Goal: Check status: Check status

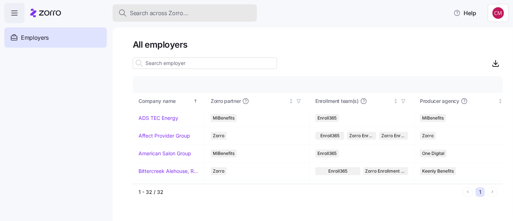
click at [223, 12] on div "Search across Zorro..." at bounding box center [184, 13] width 133 height 9
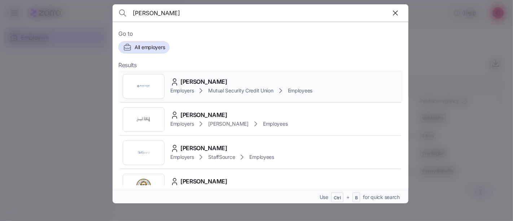
type input "[PERSON_NAME]"
click at [144, 88] on img at bounding box center [143, 86] width 14 height 14
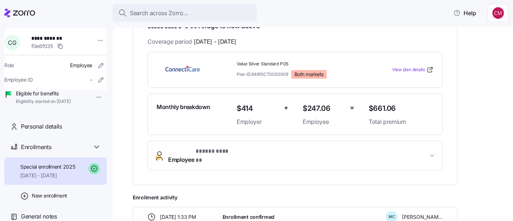
scroll to position [134, 0]
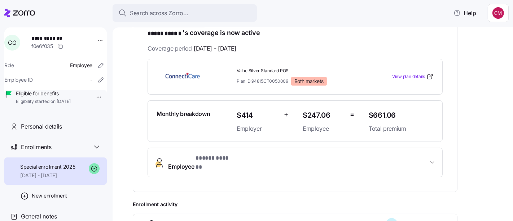
click at [424, 161] on span "Employee * ***** ****** *" at bounding box center [298, 162] width 260 height 17
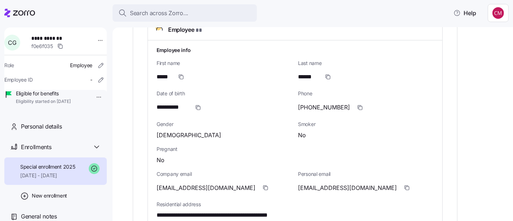
scroll to position [270, 0]
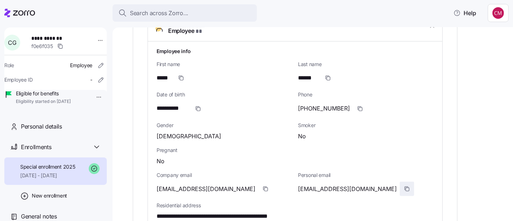
click at [406, 188] on icon "button" at bounding box center [407, 189] width 3 height 3
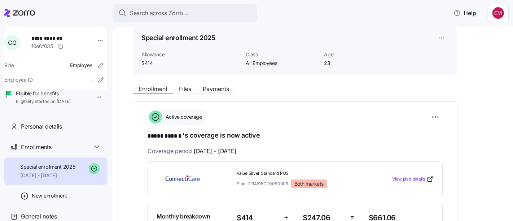
scroll to position [30, 0]
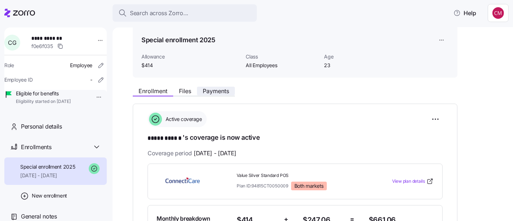
click at [219, 89] on span "Payments" at bounding box center [216, 91] width 26 height 6
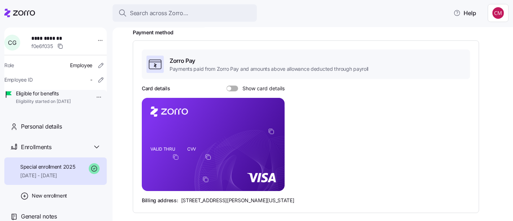
scroll to position [105, 0]
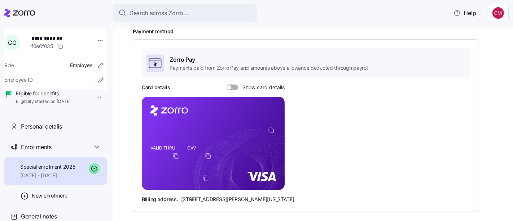
click at [232, 89] on span at bounding box center [234, 87] width 7 height 6
click at [227, 84] on input "Show card details" at bounding box center [227, 84] width 0 height 0
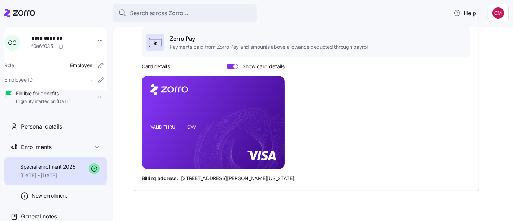
scroll to position [132, 0]
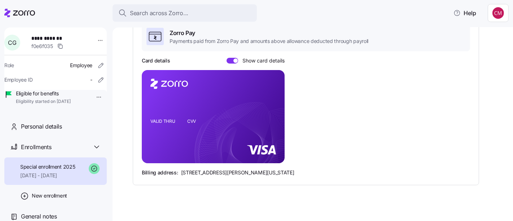
click at [235, 60] on span at bounding box center [235, 60] width 4 height 4
click at [227, 58] on input "Show card details" at bounding box center [227, 58] width 0 height 0
click at [272, 102] on icon "copy-to-clipboard" at bounding box center [271, 103] width 6 height 6
click at [208, 131] on icon "copy-to-clipboard" at bounding box center [209, 130] width 4 height 4
click at [235, 63] on span at bounding box center [234, 61] width 7 height 6
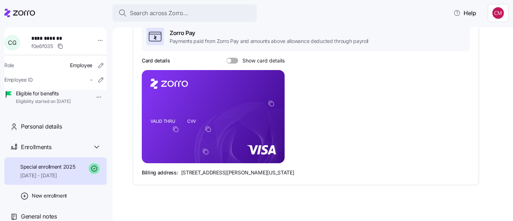
click at [227, 58] on input "Show card details" at bounding box center [227, 58] width 0 height 0
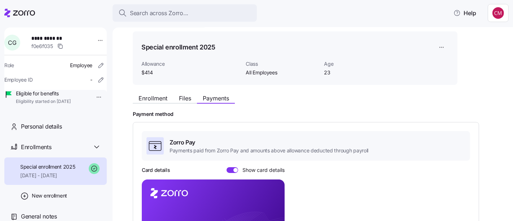
scroll to position [0, 0]
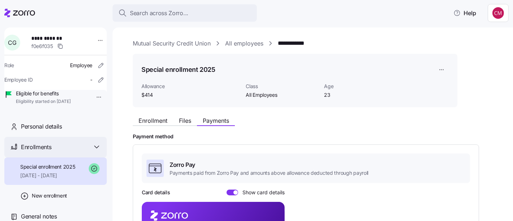
click at [49, 152] on span "Enrollments" at bounding box center [36, 147] width 30 height 9
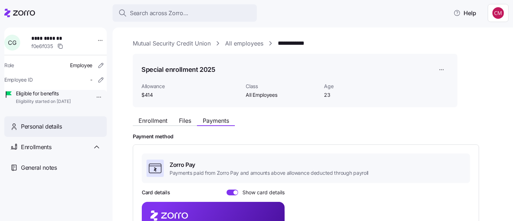
click at [62, 131] on div "Personal details" at bounding box center [61, 126] width 80 height 9
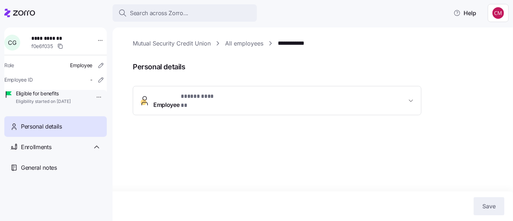
click at [235, 95] on span "Employee * ***** ****** *" at bounding box center [279, 100] width 253 height 17
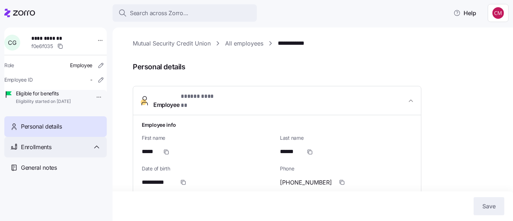
click at [55, 152] on div "Enrollments" at bounding box center [61, 147] width 80 height 9
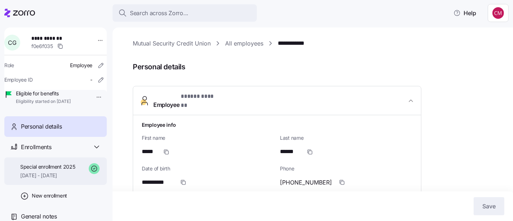
click at [67, 179] on div "Special enrollment 2025 [DATE] - [DATE]" at bounding box center [47, 171] width 55 height 16
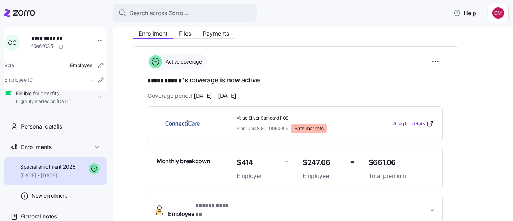
scroll to position [87, 0]
